Goal: Task Accomplishment & Management: Use online tool/utility

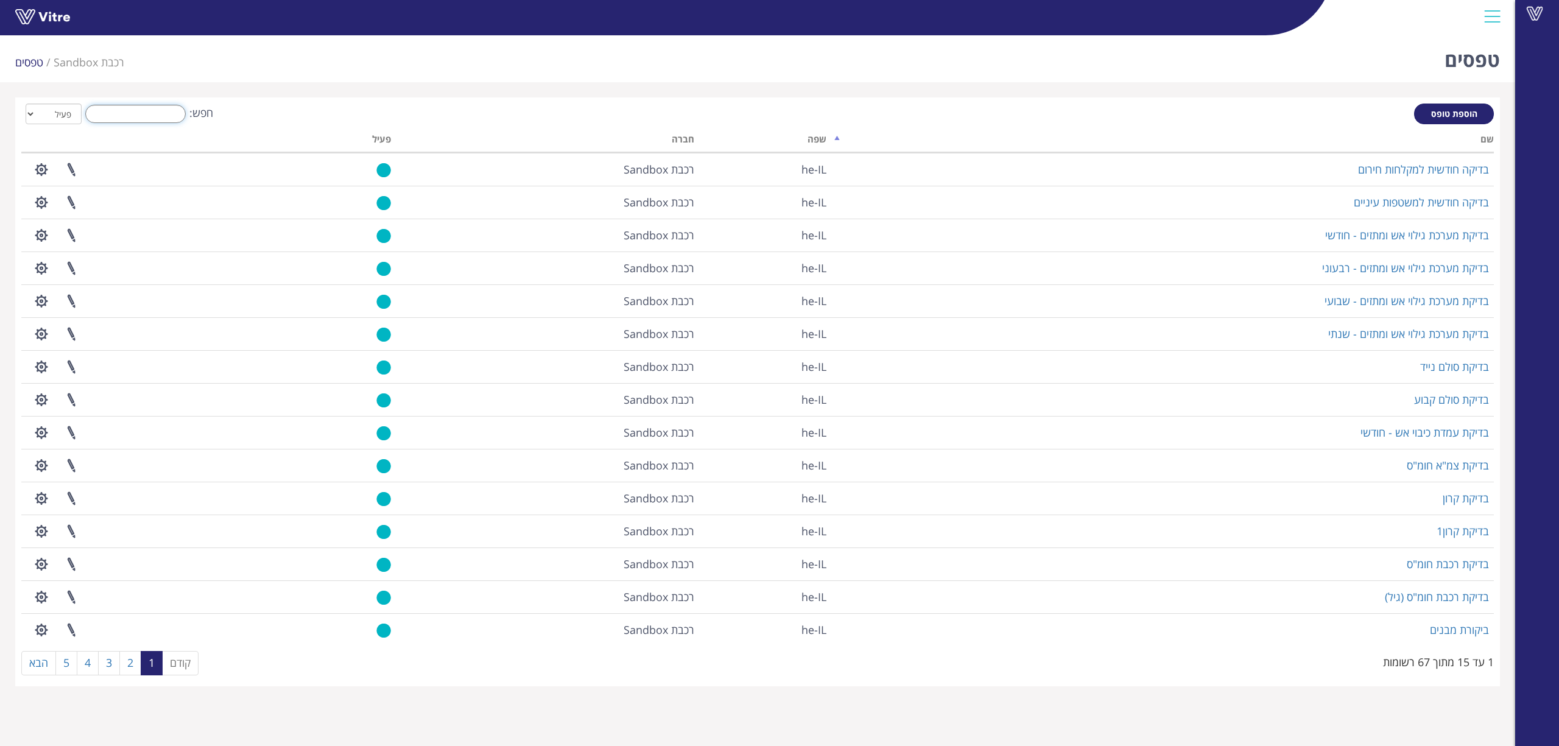
click at [164, 119] on input "חפש:" at bounding box center [135, 114] width 100 height 18
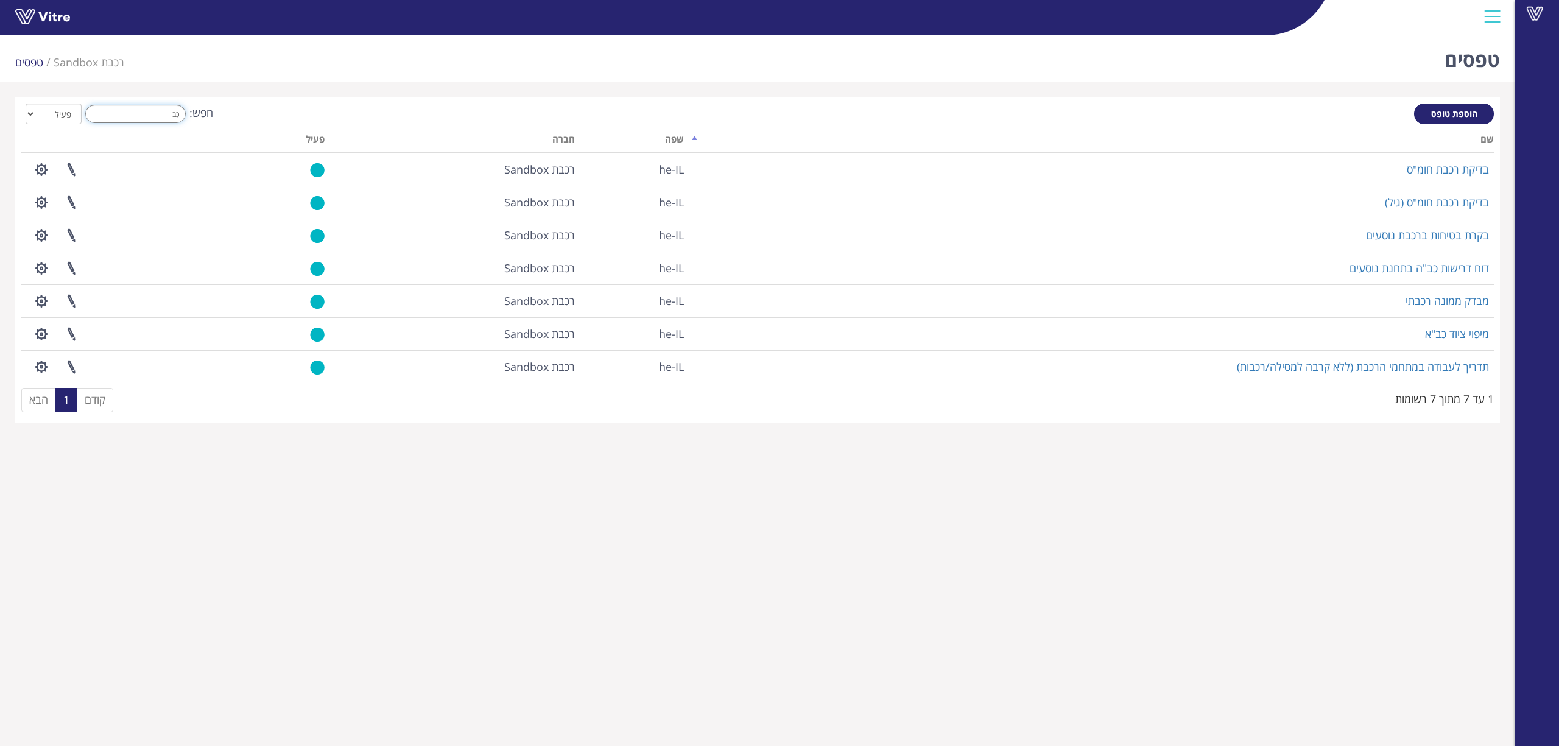
drag, startPoint x: 155, startPoint y: 114, endPoint x: 387, endPoint y: 78, distance: 235.5
click at [385, 79] on div "טפסים רכבת Sandbox טפסים הוספת טופס חפש: כב הכל פעיל לא פעיל מעבד... שם שפה חבר…" at bounding box center [757, 226] width 1515 height 393
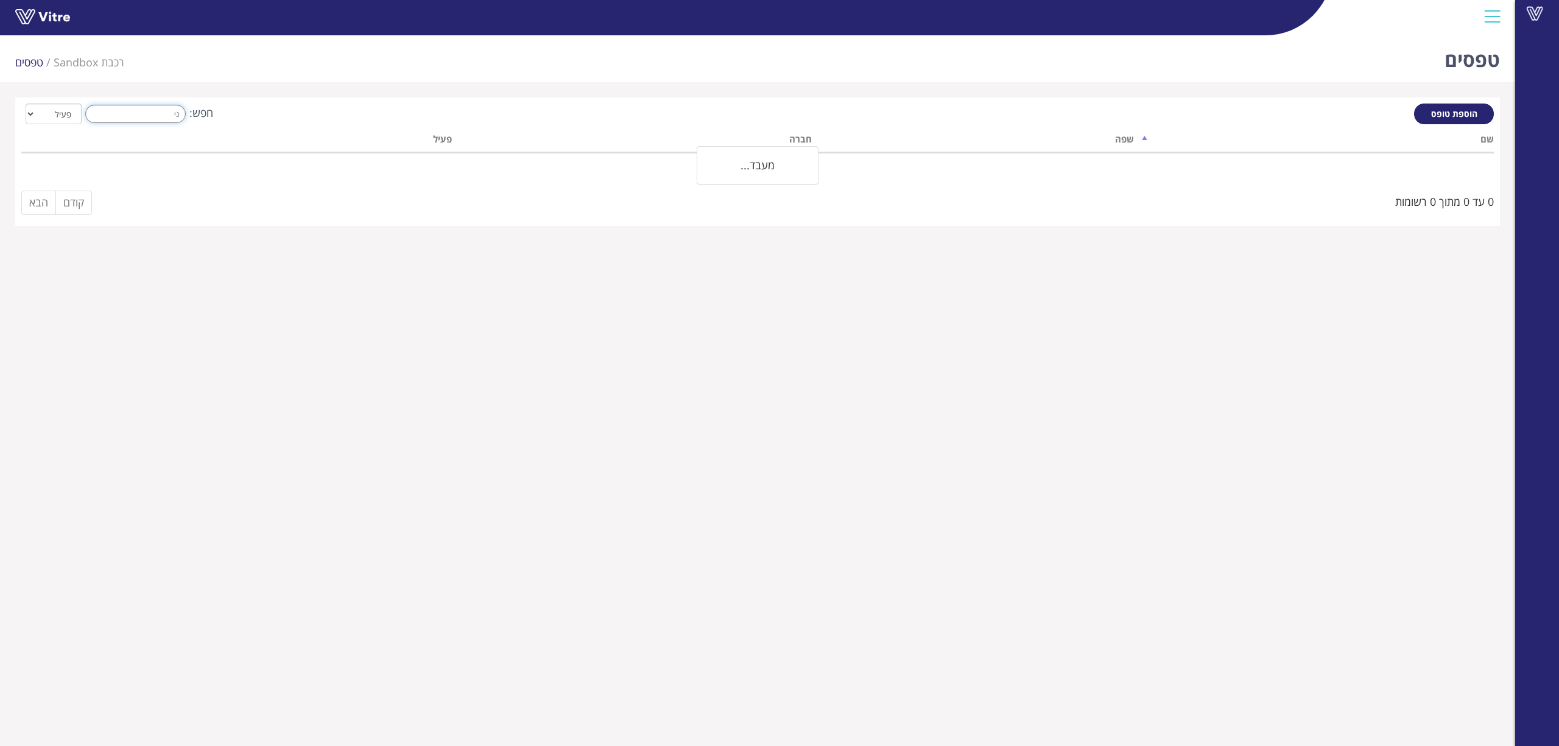
type input "נ"
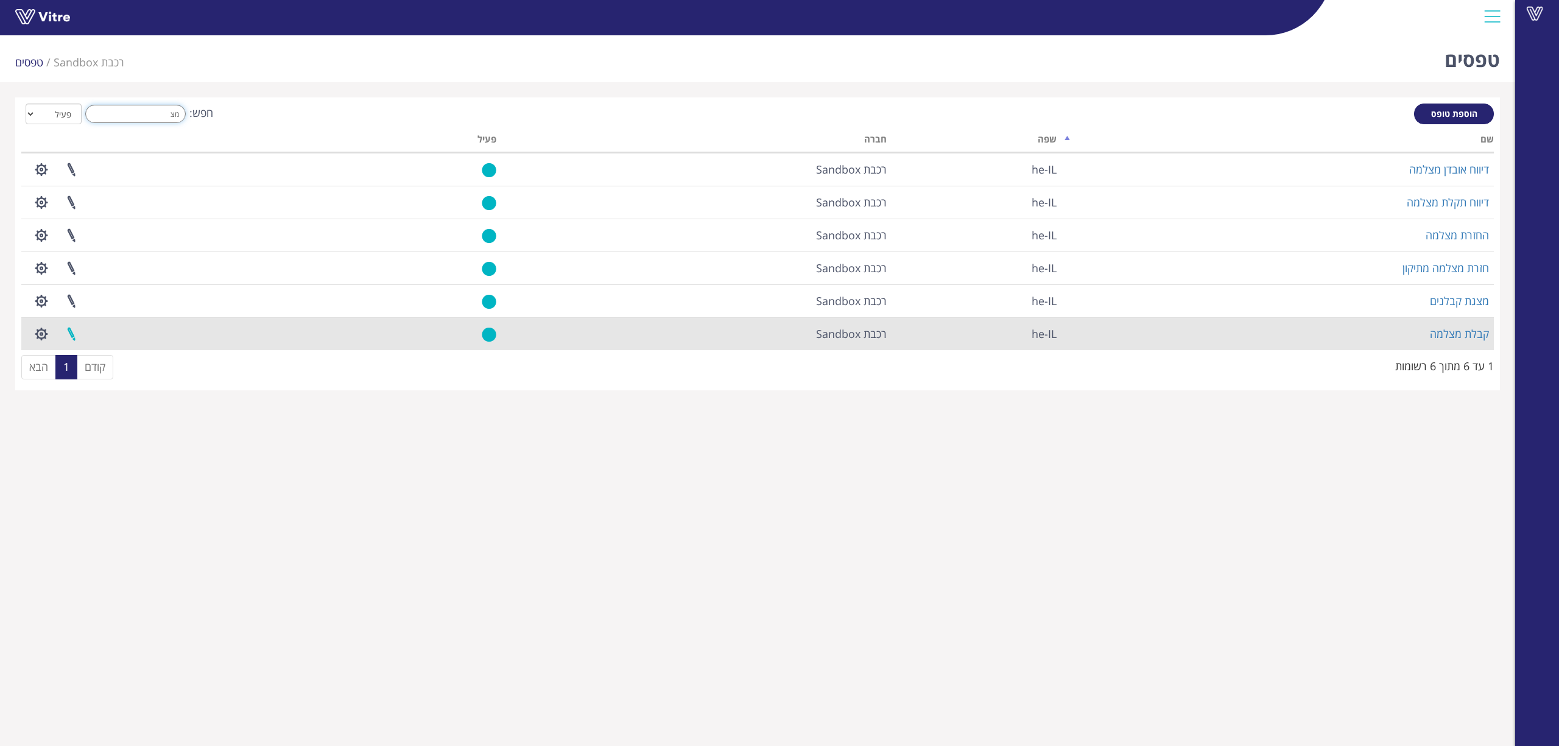
type input "מצ"
click at [72, 337] on link at bounding box center [71, 334] width 30 height 32
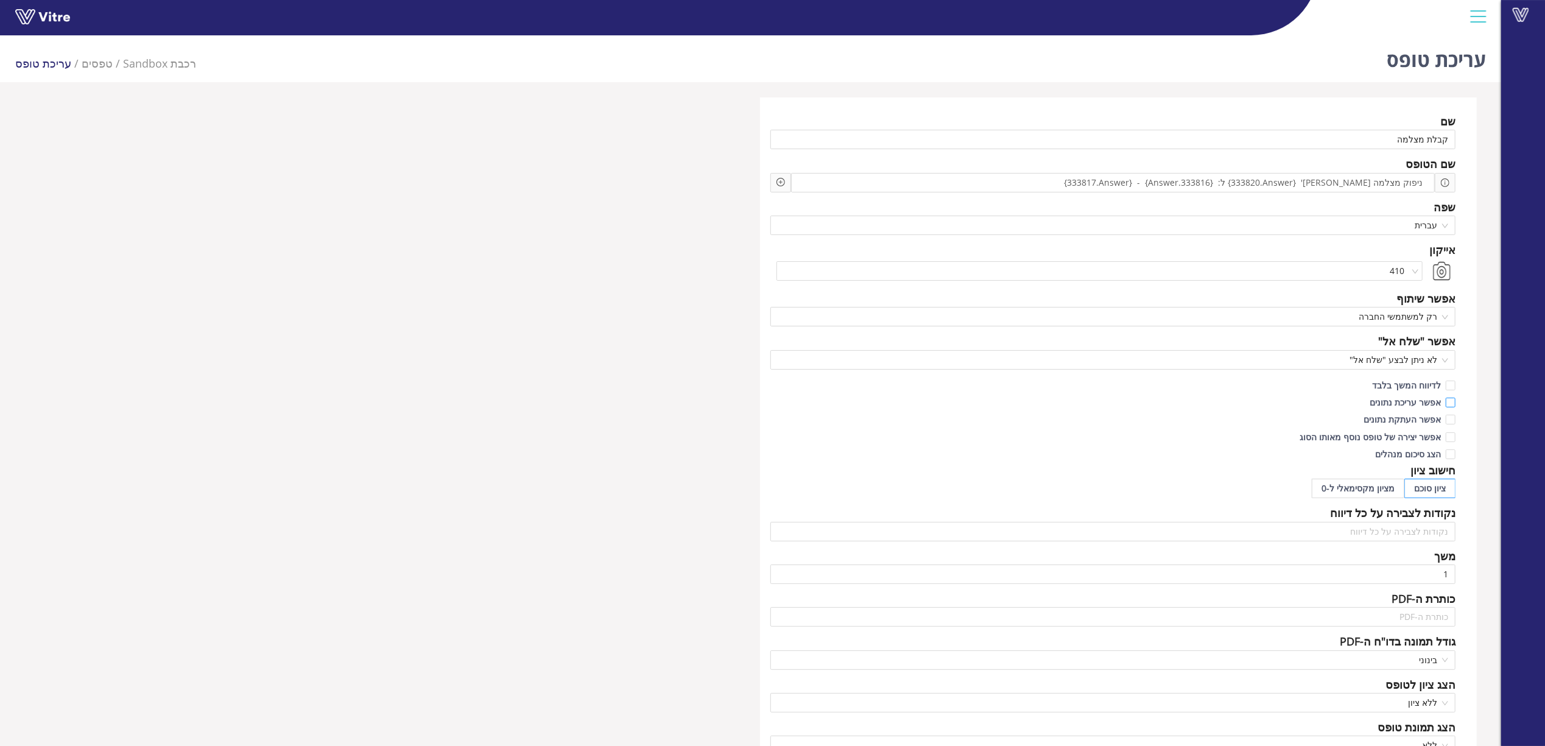
drag, startPoint x: 1418, startPoint y: 400, endPoint x: 1384, endPoint y: 404, distance: 35.0
click at [1418, 400] on span "אפשר עריכת נתונים" at bounding box center [1405, 402] width 81 height 12
click at [1444, 400] on input "אפשר עריכת נתונים" at bounding box center [1449, 405] width 11 height 11
checkbox input "true"
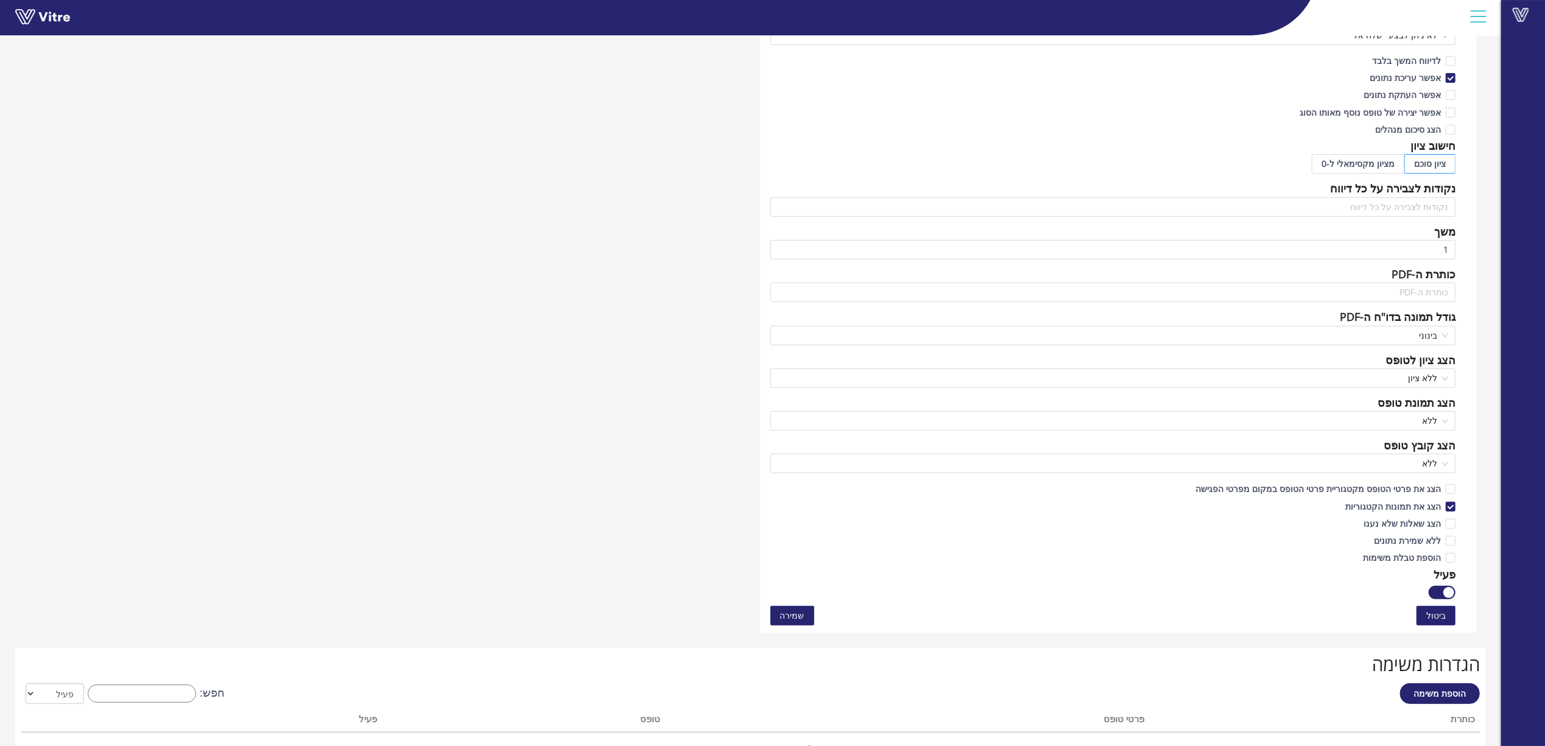
scroll to position [568, 0]
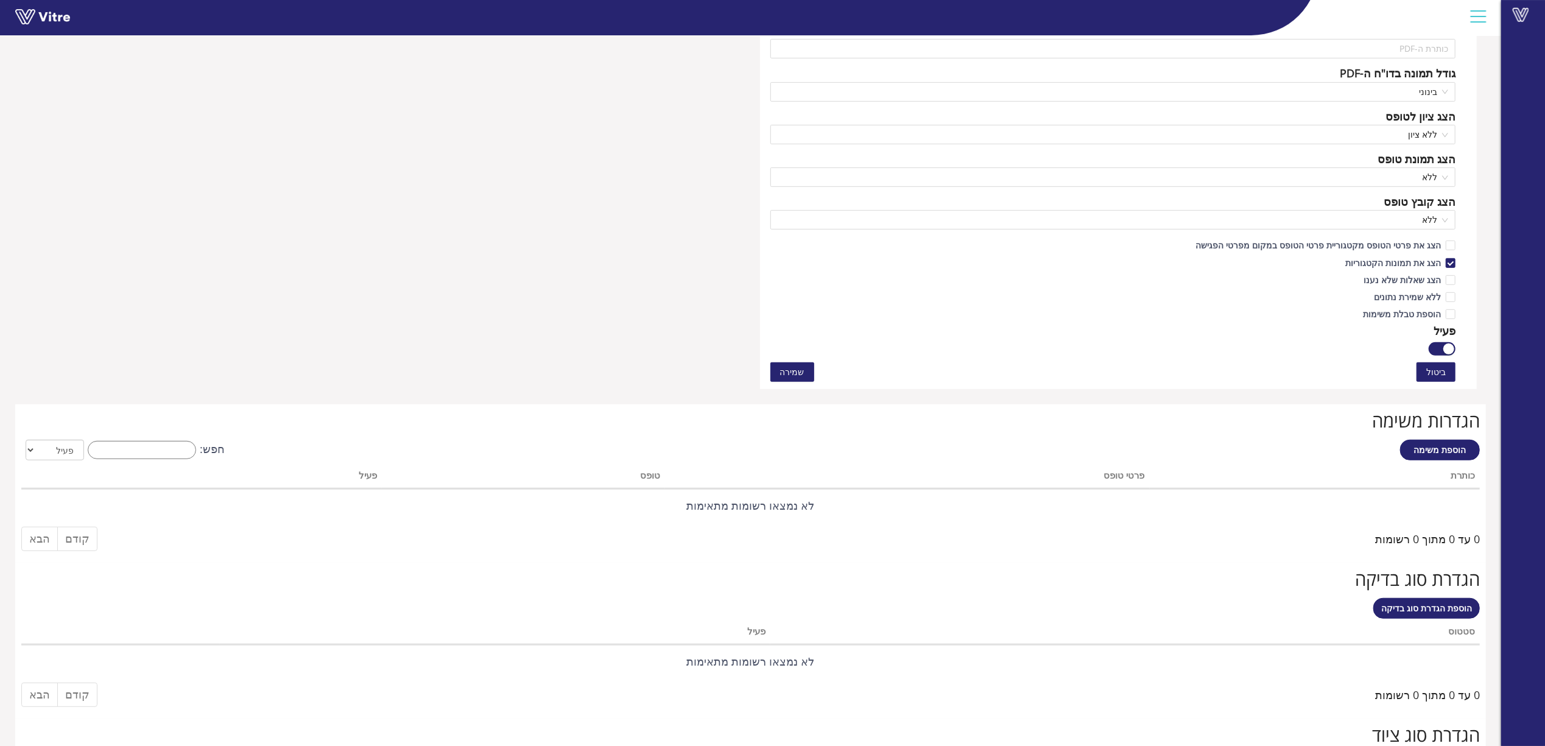
click at [795, 374] on span "שמירה" at bounding box center [792, 371] width 24 height 13
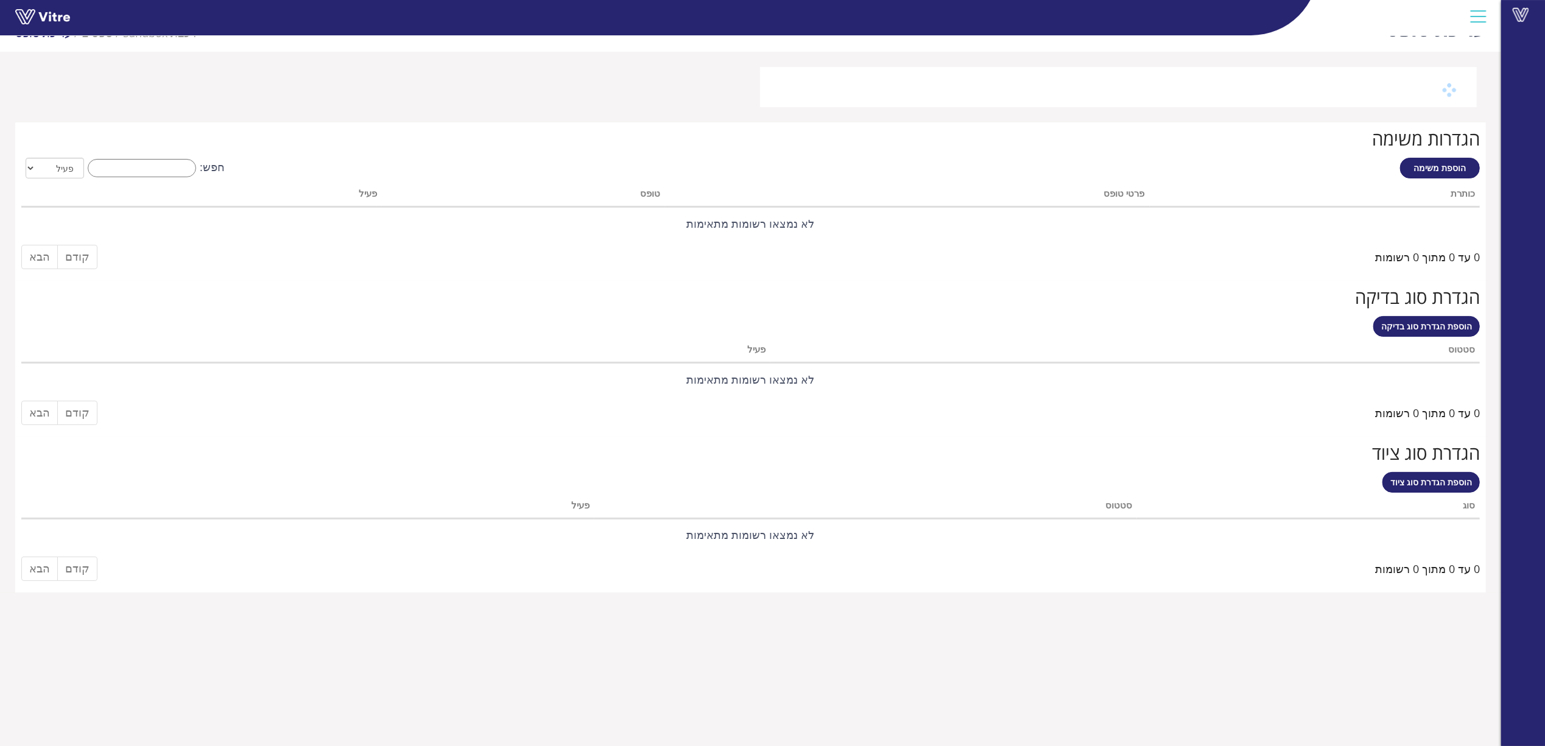
scroll to position [30, 0]
